Goal: Task Accomplishment & Management: Complete application form

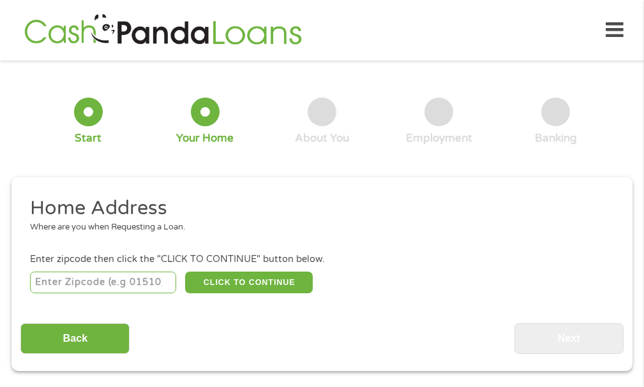
scroll to position [6, 0]
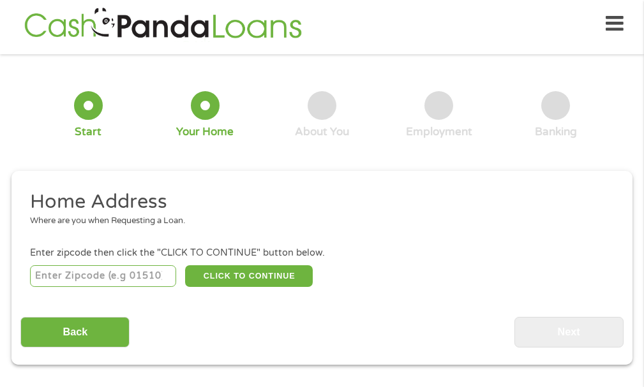
click at [89, 271] on input "number" at bounding box center [103, 276] width 146 height 22
type input "44301"
select select "[US_STATE]"
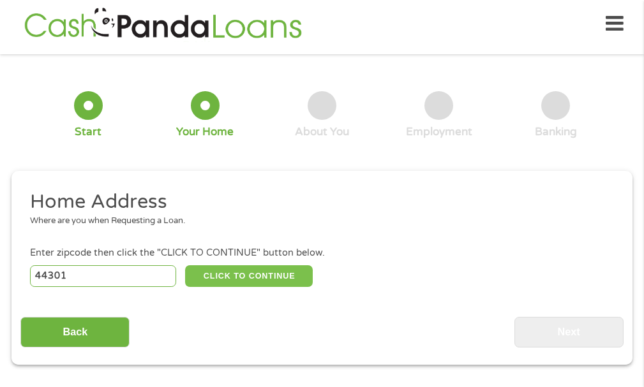
click at [246, 279] on button "CLICK TO CONTINUE" at bounding box center [249, 276] width 128 height 22
type input "44301"
type input "Akron"
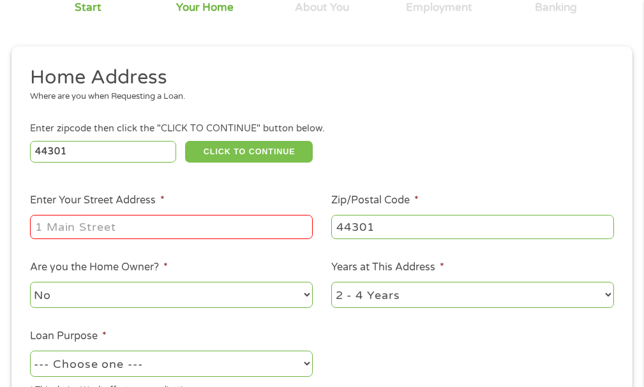
scroll to position [134, 0]
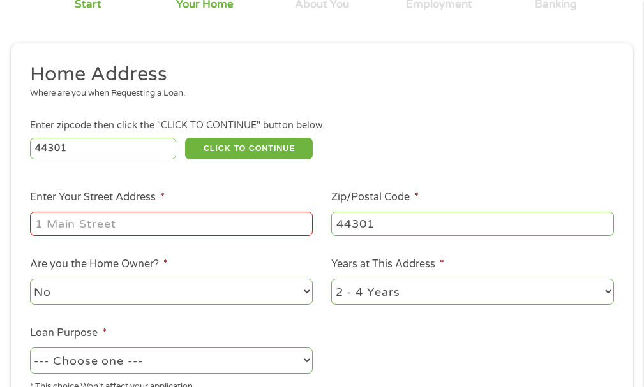
click at [53, 218] on input "Enter Your Street Address *" at bounding box center [171, 224] width 283 height 24
type input "[STREET_ADDRESS][PERSON_NAME]"
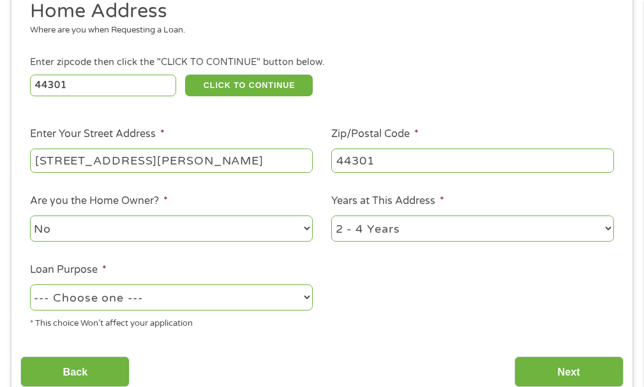
scroll to position [198, 0]
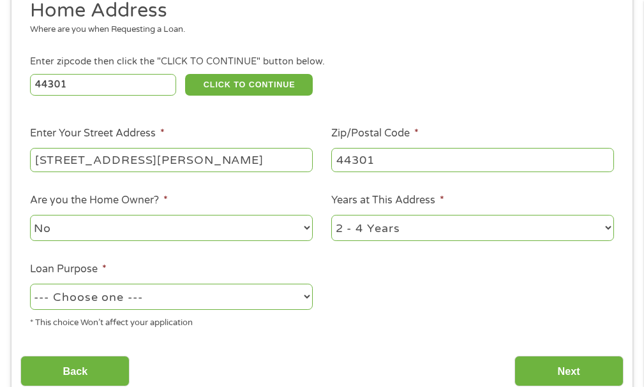
click at [306, 299] on select "--- Choose one --- Pay Bills Debt Consolidation Home Improvement Major Purchase…" at bounding box center [171, 297] width 283 height 26
select select "paybills"
click at [30, 284] on select "--- Choose one --- Pay Bills Debt Consolidation Home Improvement Major Purchase…" at bounding box center [171, 297] width 283 height 26
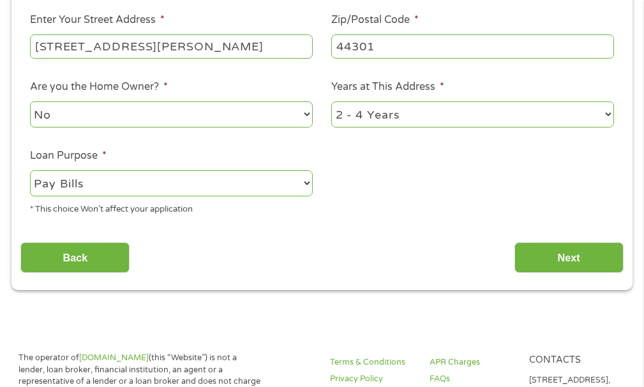
scroll to position [325, 0]
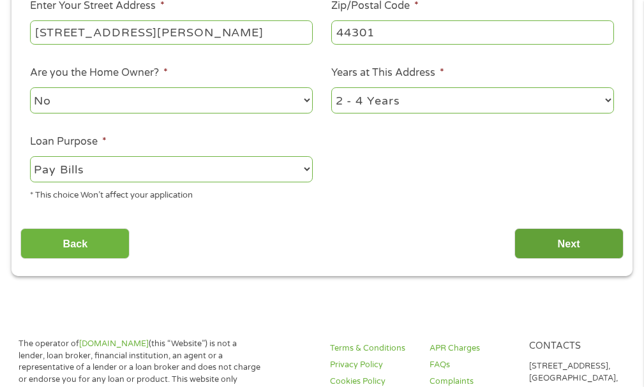
click at [572, 244] on input "Next" at bounding box center [568, 243] width 109 height 31
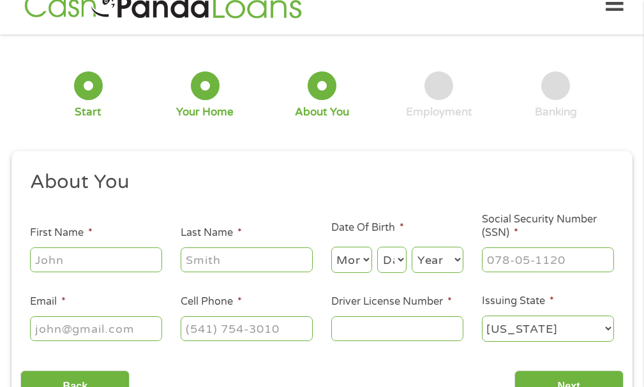
scroll to position [6, 0]
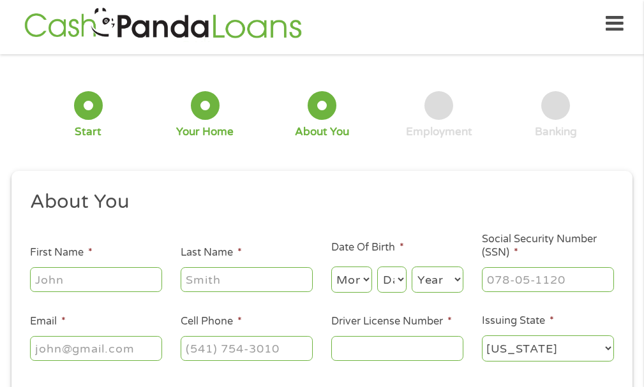
click at [70, 282] on input "First Name *" at bounding box center [96, 279] width 132 height 24
type input "Crystall"
type input "[PERSON_NAME]"
type input "[EMAIL_ADDRESS][DOMAIN_NAME]"
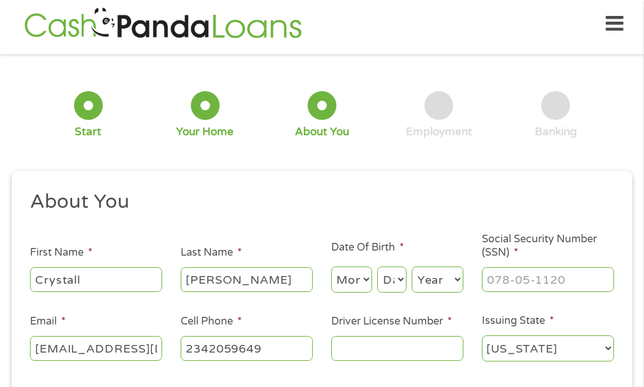
type input "[PHONE_NUMBER]"
click at [364, 281] on select "Month 1 2 3 4 5 6 7 8 9 10 11 12" at bounding box center [351, 280] width 41 height 26
select select "10"
click at [331, 267] on select "Month 1 2 3 4 5 6 7 8 9 10 11 12" at bounding box center [351, 280] width 41 height 26
click at [396, 277] on select "Day 1 2 3 4 5 6 7 8 9 10 11 12 13 14 15 16 17 18 19 20 21 22 23 24 25 26 27 28 …" at bounding box center [391, 280] width 29 height 26
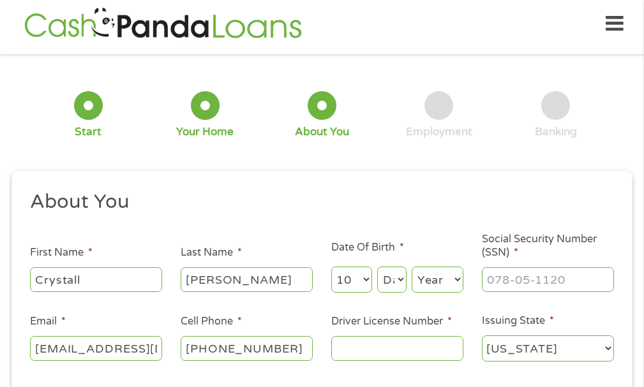
select select "20"
click at [377, 267] on select "Day 1 2 3 4 5 6 7 8 9 10 11 12 13 14 15 16 17 18 19 20 21 22 23 24 25 26 27 28 …" at bounding box center [391, 280] width 29 height 26
click at [456, 278] on select "Year [DATE] 2006 2005 2004 2003 2002 2001 2000 1999 1998 1997 1996 1995 1994 19…" at bounding box center [438, 280] width 52 height 26
select select "1962"
click at [412, 267] on select "Year [DATE] 2006 2005 2004 2003 2002 2001 2000 1999 1998 1997 1996 1995 1994 19…" at bounding box center [438, 280] width 52 height 26
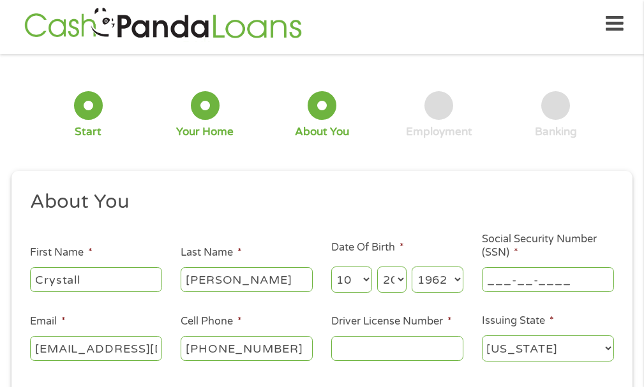
click at [515, 282] on input "___-__-____" at bounding box center [548, 279] width 132 height 24
type input "297-72-5548"
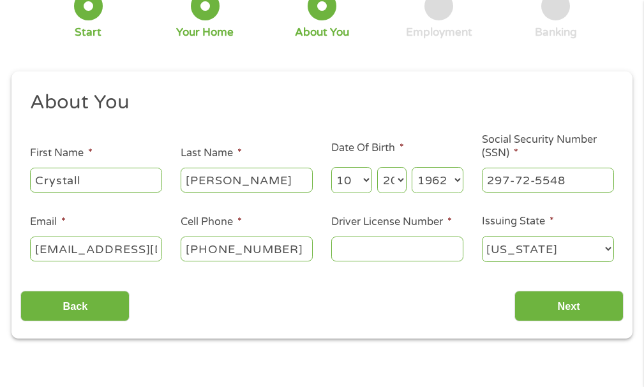
scroll to position [134, 0]
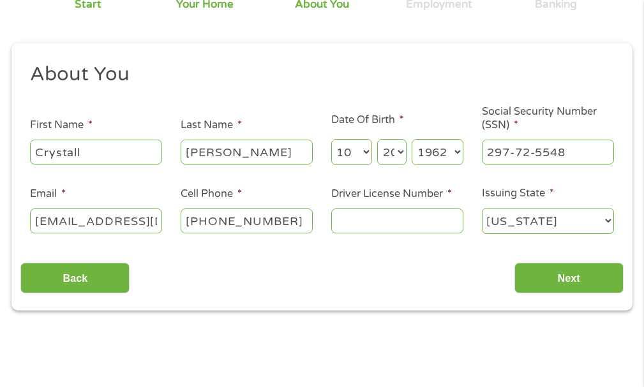
click at [390, 222] on input "Driver License Number *" at bounding box center [397, 221] width 132 height 24
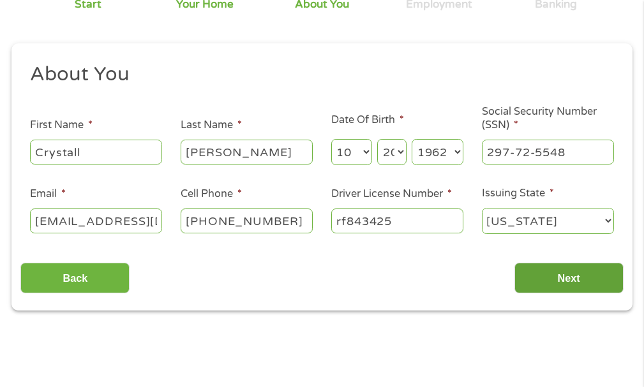
type input "rf843425"
click at [559, 280] on input "Next" at bounding box center [568, 278] width 109 height 31
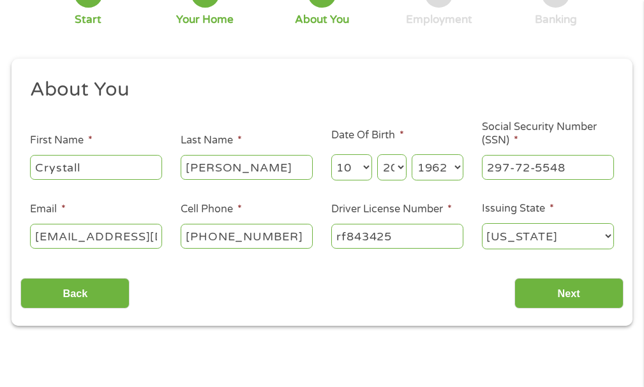
scroll to position [191, 0]
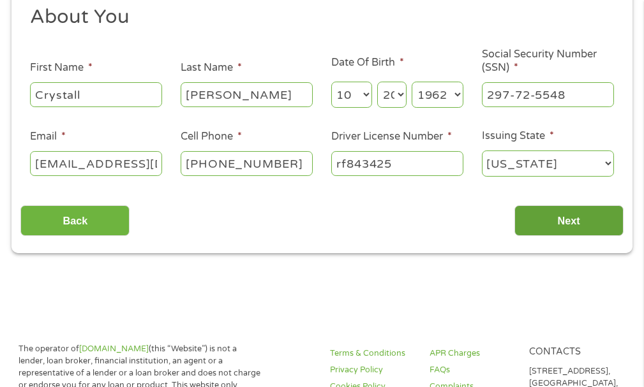
click at [591, 224] on input "Next" at bounding box center [568, 220] width 109 height 31
click at [560, 221] on input "Next" at bounding box center [568, 220] width 109 height 31
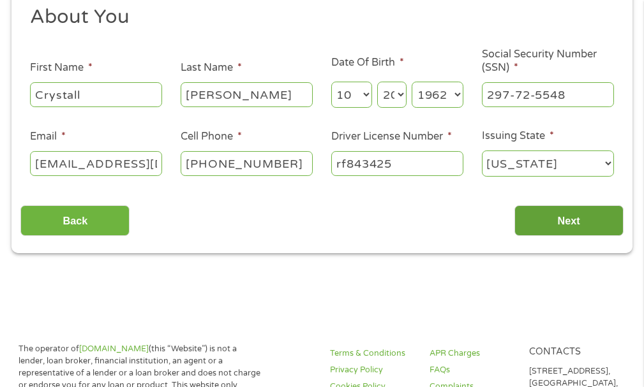
click at [560, 221] on input "Next" at bounding box center [568, 220] width 109 height 31
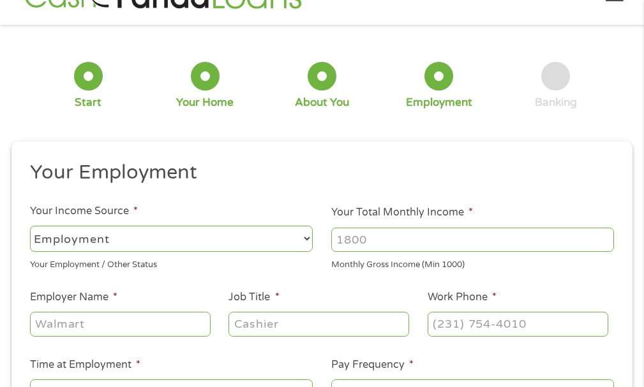
scroll to position [71, 0]
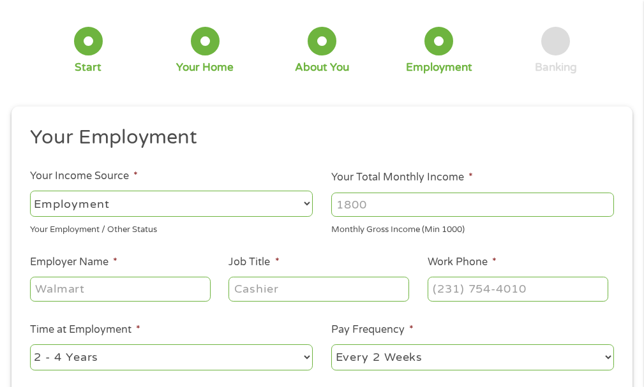
click at [47, 201] on select "--- Choose one --- Employment [DEMOGRAPHIC_DATA] Benefits" at bounding box center [171, 204] width 283 height 26
select select "benefits"
click at [30, 191] on select "--- Choose one --- Employment [DEMOGRAPHIC_DATA] Benefits" at bounding box center [171, 204] width 283 height 26
type input "Other"
type input "[PHONE_NUMBER]"
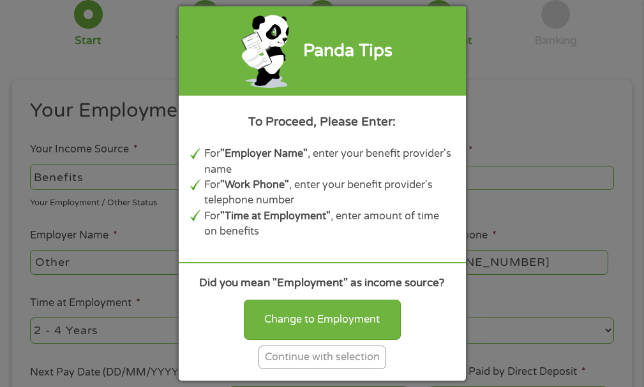
scroll to position [135, 0]
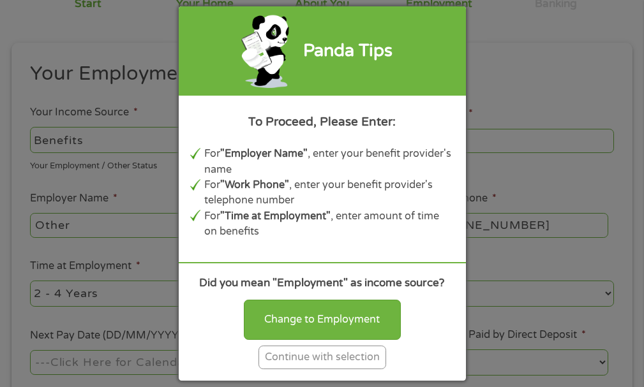
click at [122, 138] on div "Panda Tips To Proceed, Please Enter: For "Employer Name" , enter your benefit p…" at bounding box center [322, 193] width 644 height 387
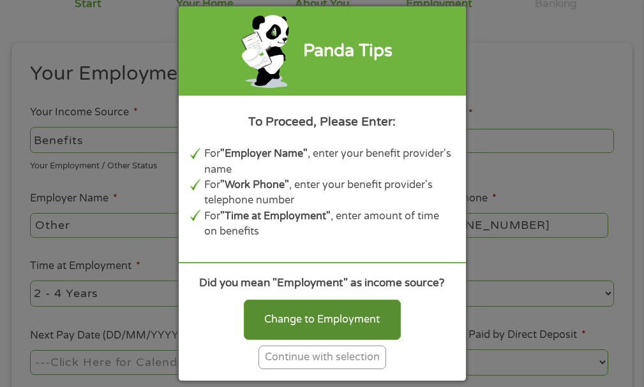
click at [330, 313] on div "Change to Employment" at bounding box center [322, 320] width 157 height 40
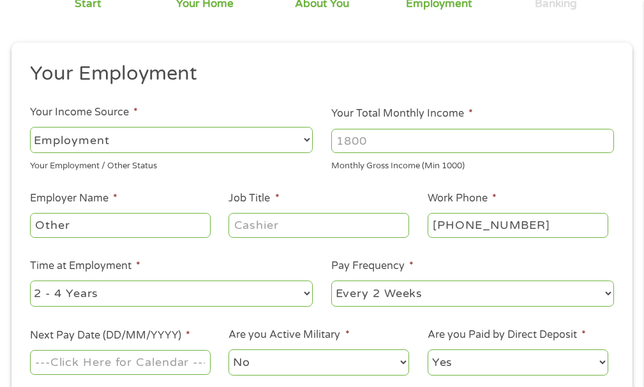
click at [206, 135] on select "--- Choose one --- Employment [DEMOGRAPHIC_DATA] Benefits" at bounding box center [171, 140] width 283 height 26
select select "benefits"
click at [30, 127] on select "--- Choose one --- Employment [DEMOGRAPHIC_DATA] Benefits" at bounding box center [171, 140] width 283 height 26
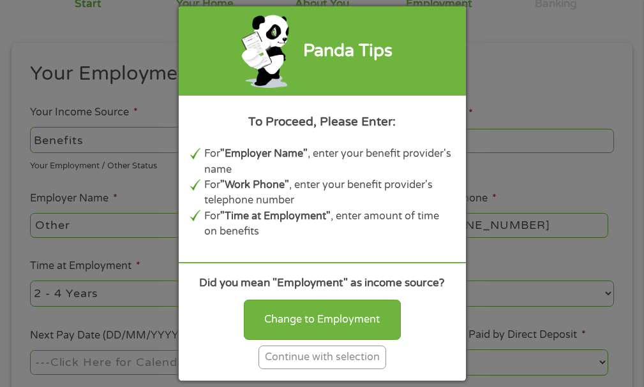
click at [350, 360] on div "Continue with selection" at bounding box center [322, 358] width 128 height 24
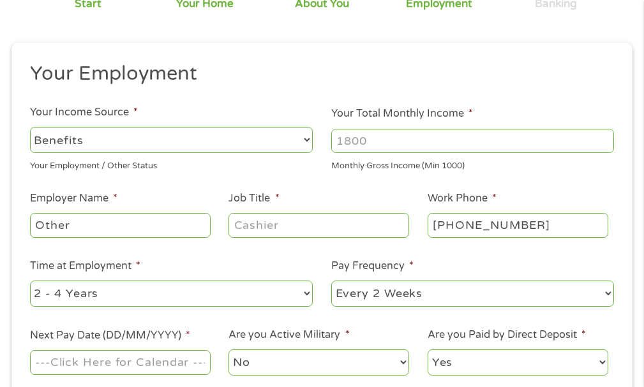
click at [359, 142] on input "Your Total Monthly Income *" at bounding box center [472, 141] width 283 height 24
type input "1097.00"
click at [62, 226] on input "Other" at bounding box center [120, 225] width 181 height 24
type input "r"
type input "gdcc west llc"
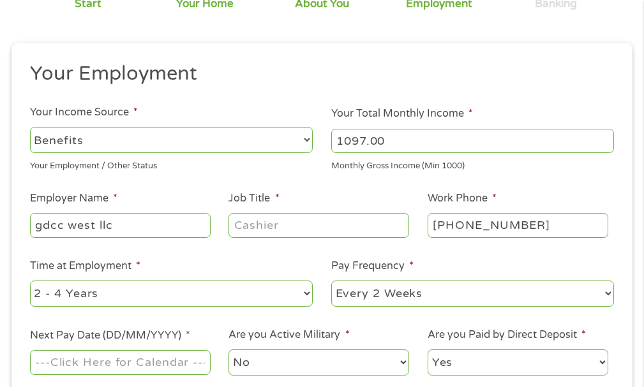
click at [256, 235] on input "Job Title *" at bounding box center [318, 225] width 181 height 24
type input "interviewer"
click at [487, 222] on input "[PHONE_NUMBER]" at bounding box center [517, 225] width 181 height 24
type input "[PHONE_NUMBER]"
click at [40, 293] on select "--- Choose one --- 1 Year or less 1 - 2 Years 2 - 4 Years Over 4 Years" at bounding box center [171, 294] width 283 height 26
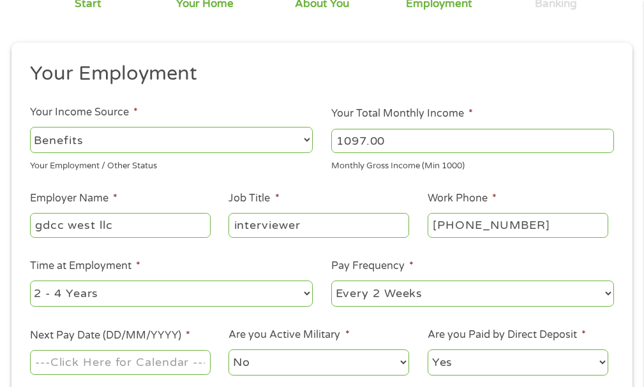
select select "24months"
click at [30, 281] on select "--- Choose one --- 1 Year or less 1 - 2 Years 2 - 4 Years Over 4 Years" at bounding box center [171, 294] width 283 height 26
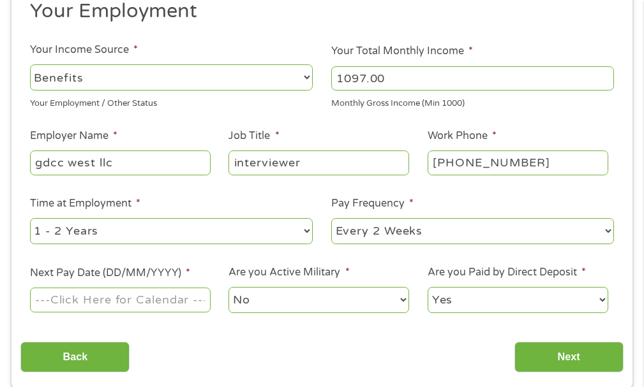
scroll to position [198, 0]
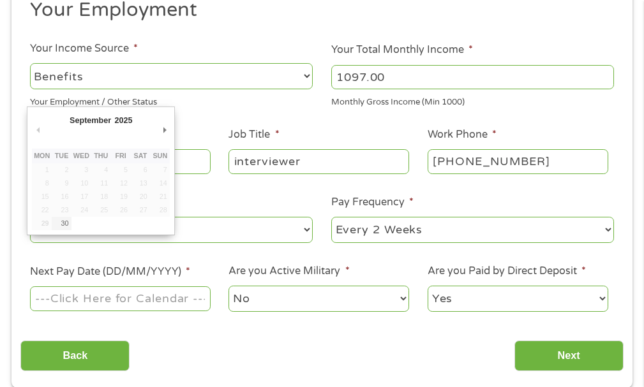
click at [82, 302] on input "Next Pay Date (DD/MM/YYYY) *" at bounding box center [120, 298] width 181 height 24
type input "[DATE]"
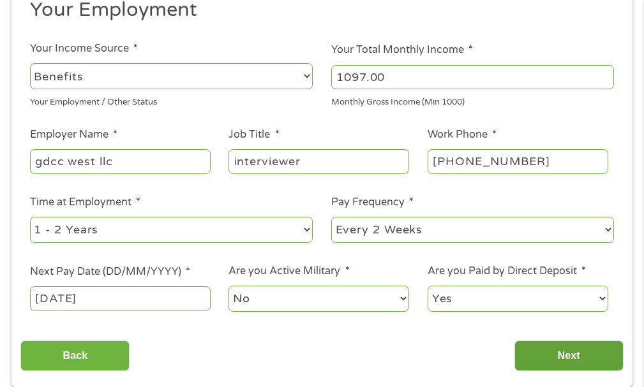
click at [554, 357] on input "Next" at bounding box center [568, 356] width 109 height 31
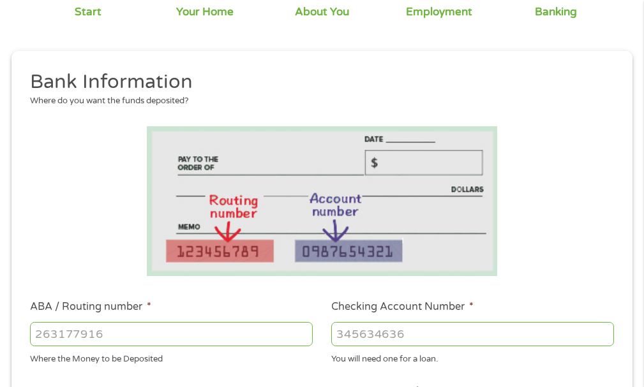
scroll to position [198, 0]
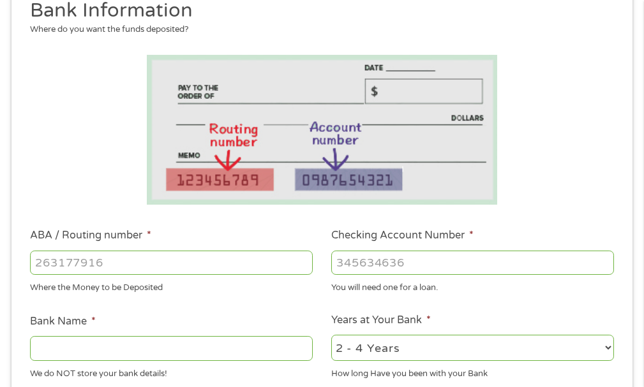
click at [94, 256] on input "ABA / Routing number *" at bounding box center [171, 263] width 283 height 24
click at [120, 264] on input "ABA / Routing number *" at bounding box center [171, 263] width 283 height 24
type input "041000124"
type input "PNC BANK [US_STATE]"
type input "041000124"
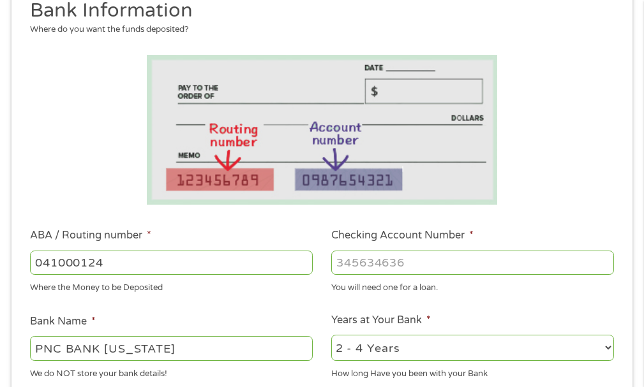
click at [383, 259] on input "Checking Account Number *" at bounding box center [472, 263] width 283 height 24
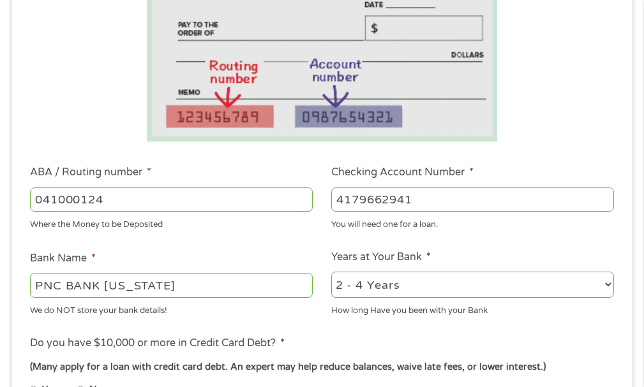
scroll to position [262, 0]
type input "4179662941"
click at [508, 288] on select "2 - 4 Years 6 - 12 Months 1 - 2 Years Over 4 Years" at bounding box center [472, 284] width 283 height 26
select select "12months"
click at [331, 271] on select "2 - 4 Years 6 - 12 Months 1 - 2 Years Over 4 Years" at bounding box center [472, 284] width 283 height 26
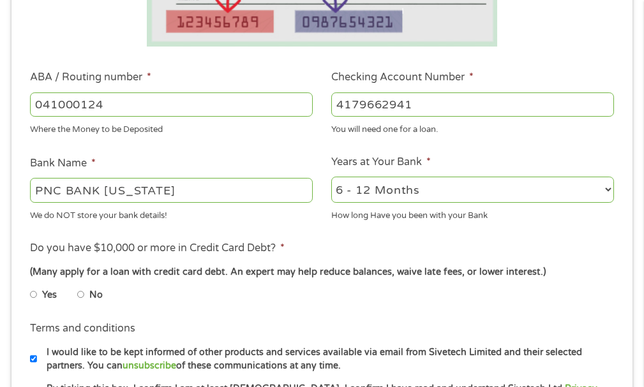
scroll to position [389, 0]
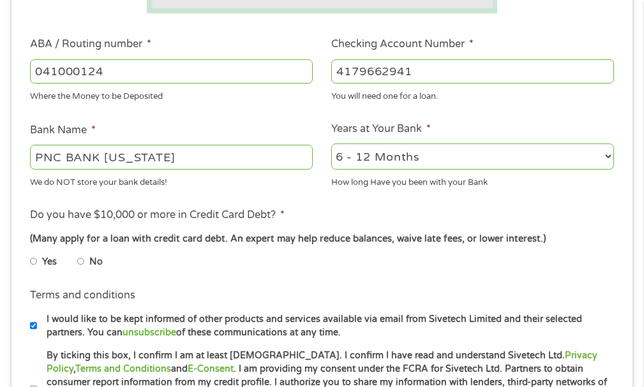
click at [80, 262] on input "No" at bounding box center [81, 261] width 8 height 20
radio input "true"
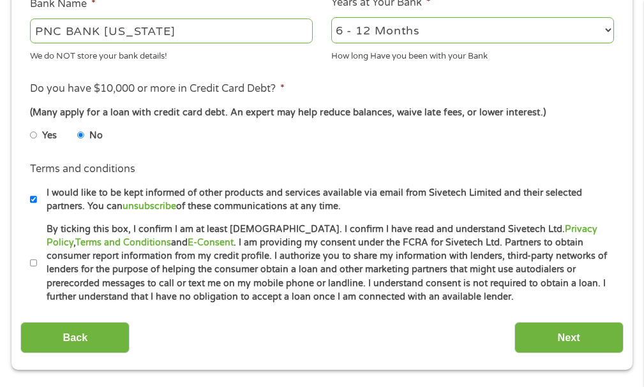
scroll to position [517, 0]
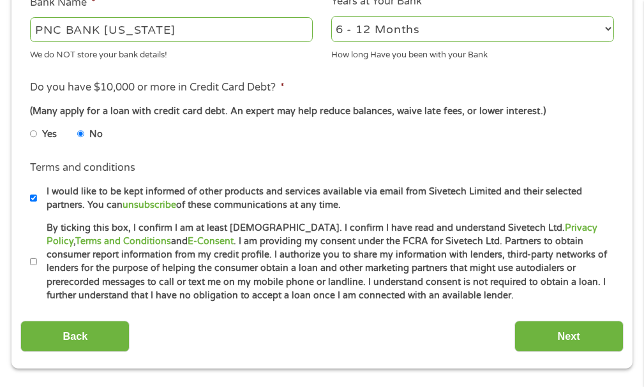
click at [33, 197] on input "I would like to be kept informed of other products and services available via e…" at bounding box center [34, 198] width 8 height 20
checkbox input "false"
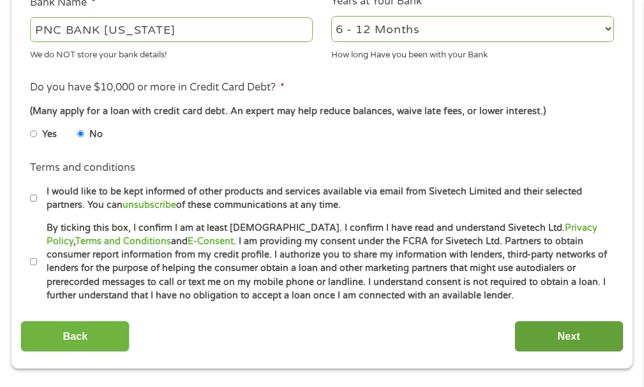
click at [572, 338] on input "Next" at bounding box center [568, 336] width 109 height 31
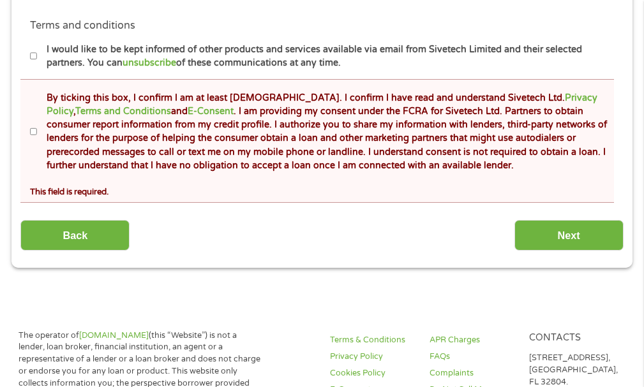
scroll to position [708, 0]
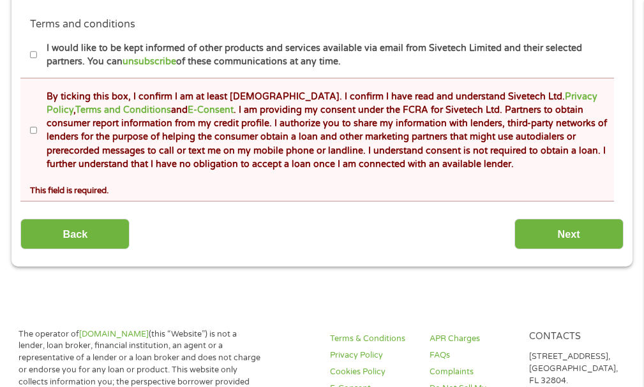
click at [33, 129] on input "By ticking this box, I confirm I am at least [DEMOGRAPHIC_DATA]. I confirm I ha…" at bounding box center [34, 131] width 8 height 20
checkbox input "true"
click at [572, 241] on input "Next" at bounding box center [568, 234] width 109 height 31
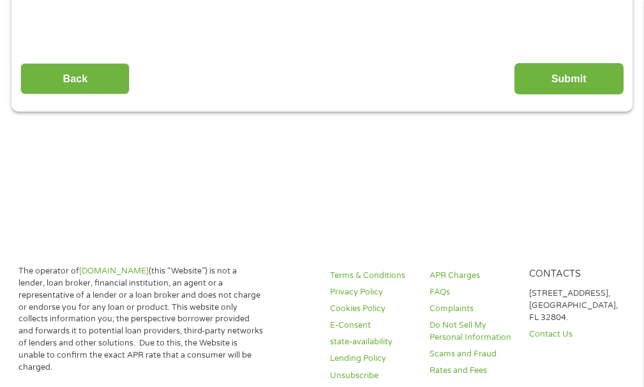
scroll to position [262, 0]
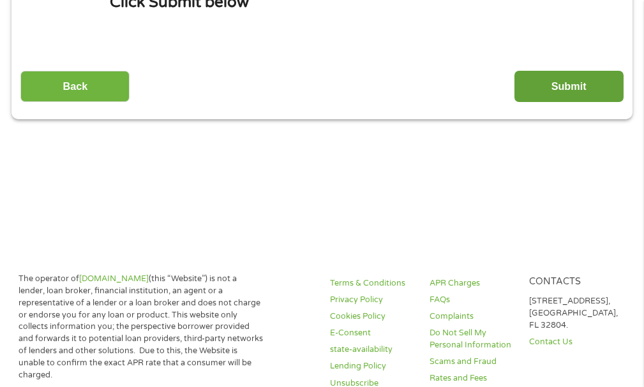
click at [584, 92] on input "Submit" at bounding box center [568, 86] width 109 height 31
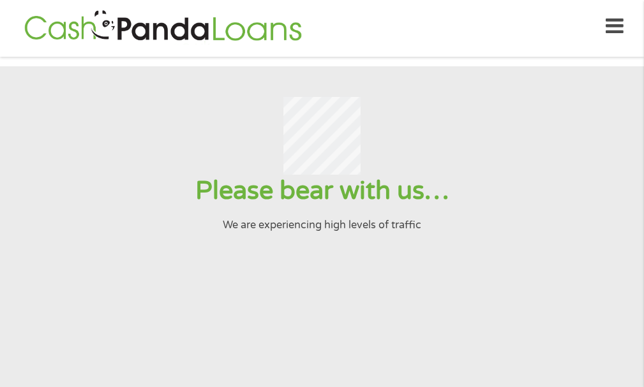
scroll to position [0, 0]
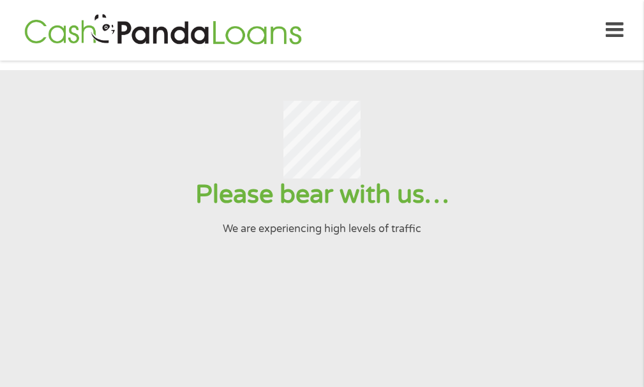
click at [607, 34] on icon at bounding box center [615, 30] width 18 height 31
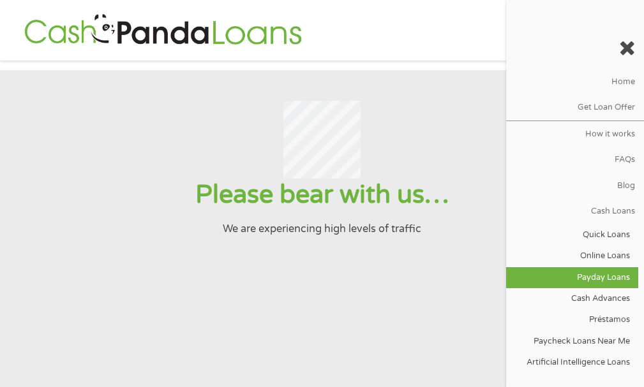
click at [605, 278] on link "Payday Loans" at bounding box center [572, 277] width 132 height 21
